Goal: Check status: Check status

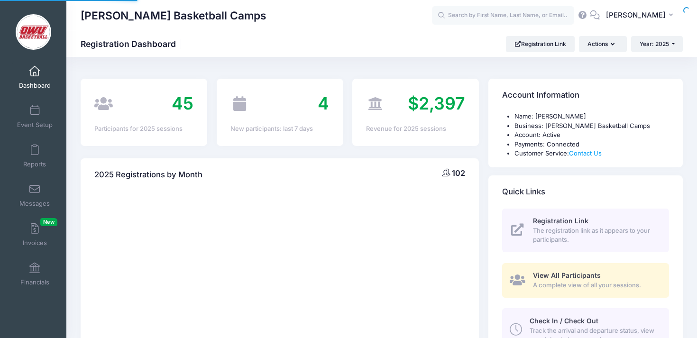
select select
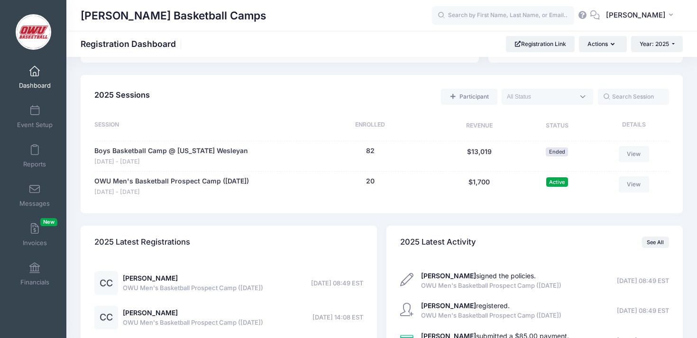
scroll to position [428, 0]
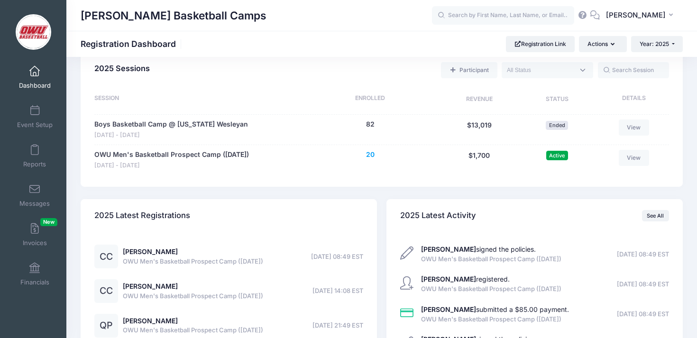
click at [369, 154] on button "20" at bounding box center [370, 155] width 9 height 10
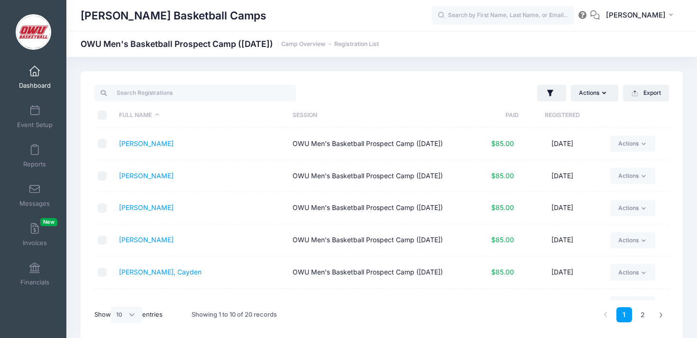
click at [556, 118] on th "Registered" at bounding box center [561, 115] width 87 height 25
click at [513, 89] on div "Actions Assign Labels Send Email Send Payment Reminder Send Document Upload Rem…" at bounding box center [527, 92] width 292 height 19
click at [521, 89] on div "Actions Assign Labels Send Email Send Payment Reminder Send Document Upload Rem…" at bounding box center [527, 92] width 292 height 19
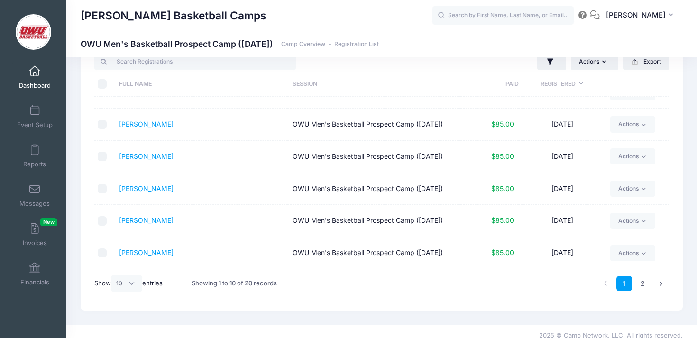
scroll to position [40, 0]
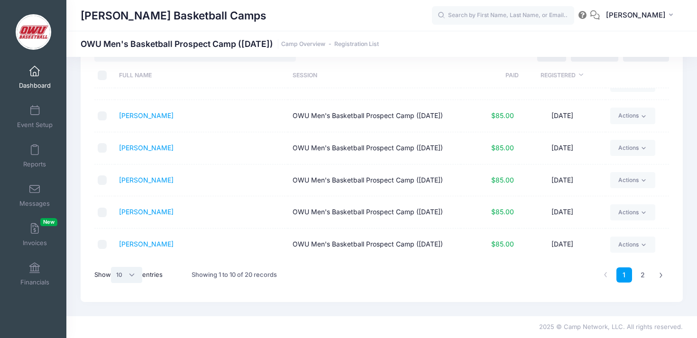
click at [134, 272] on select "All 10 25 50" at bounding box center [126, 275] width 31 height 16
select select "50"
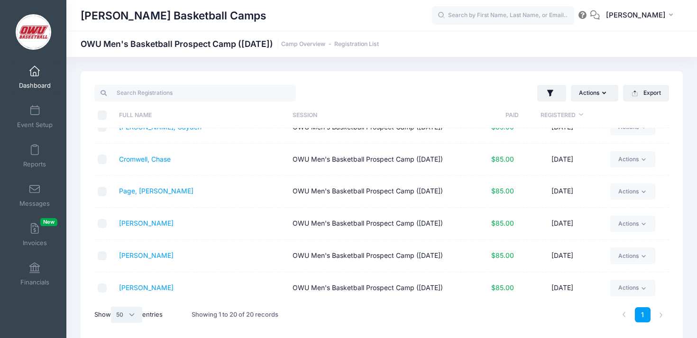
scroll to position [0, 0]
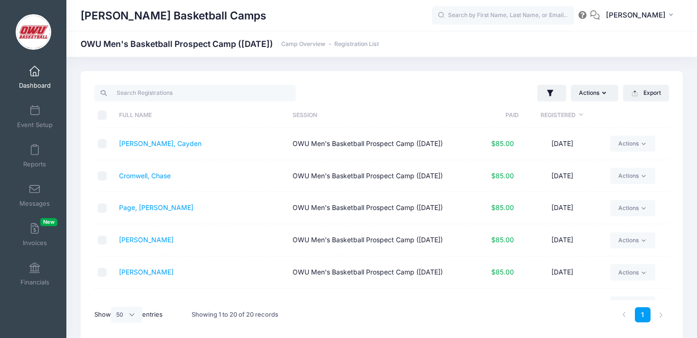
click at [399, 81] on div "Actions Assign Labels Send Email Send Payment Reminder Send Document Upload Rem…" at bounding box center [382, 206] width 602 height 271
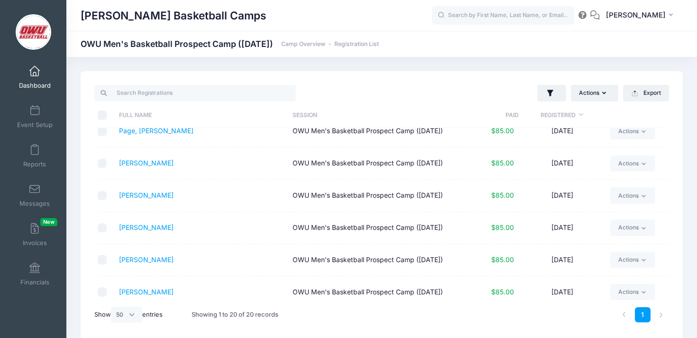
scroll to position [132, 0]
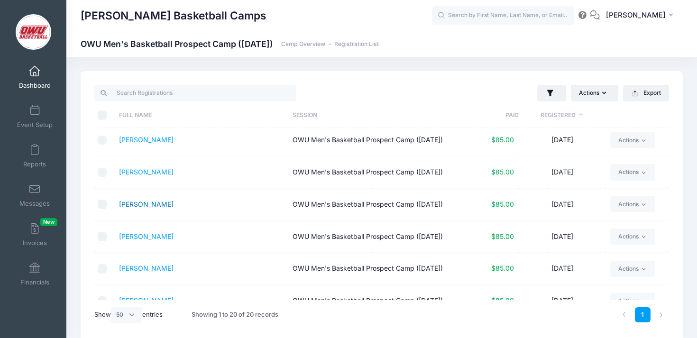
click at [149, 208] on link "[PERSON_NAME]" at bounding box center [146, 204] width 54 height 8
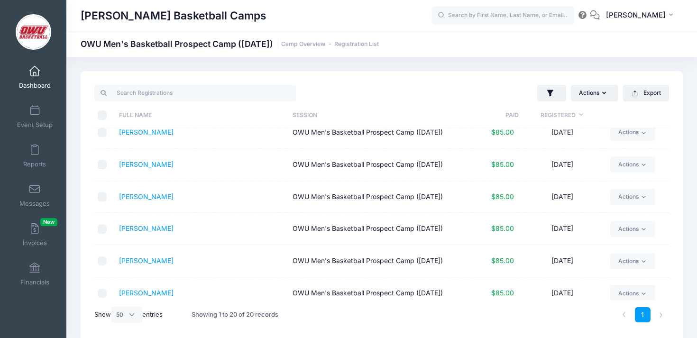
scroll to position [171, 0]
click at [165, 201] on link "Schmidt, Brady" at bounding box center [146, 197] width 54 height 8
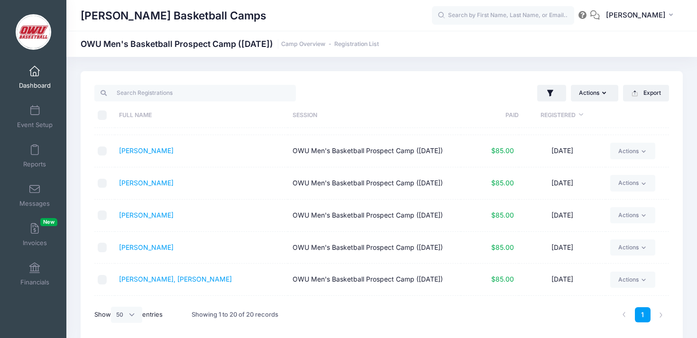
scroll to position [377, 0]
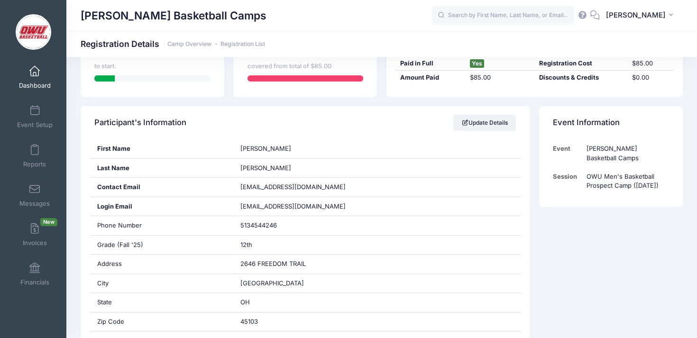
scroll to position [248, 0]
